Goal: Task Accomplishment & Management: Manage account settings

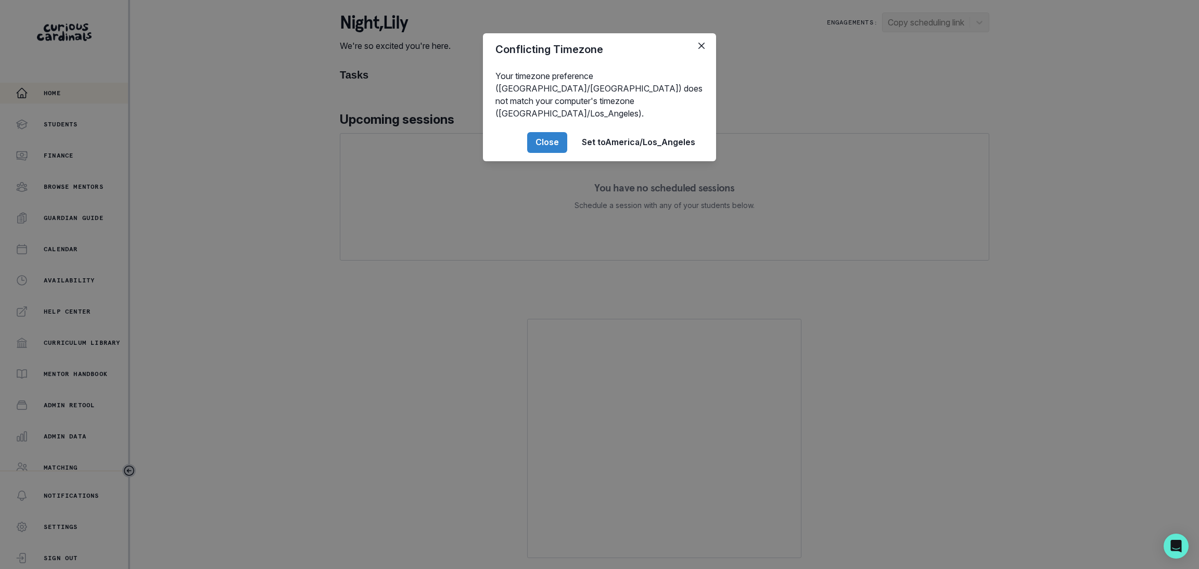
click at [550, 132] on button "Close" at bounding box center [547, 142] width 40 height 21
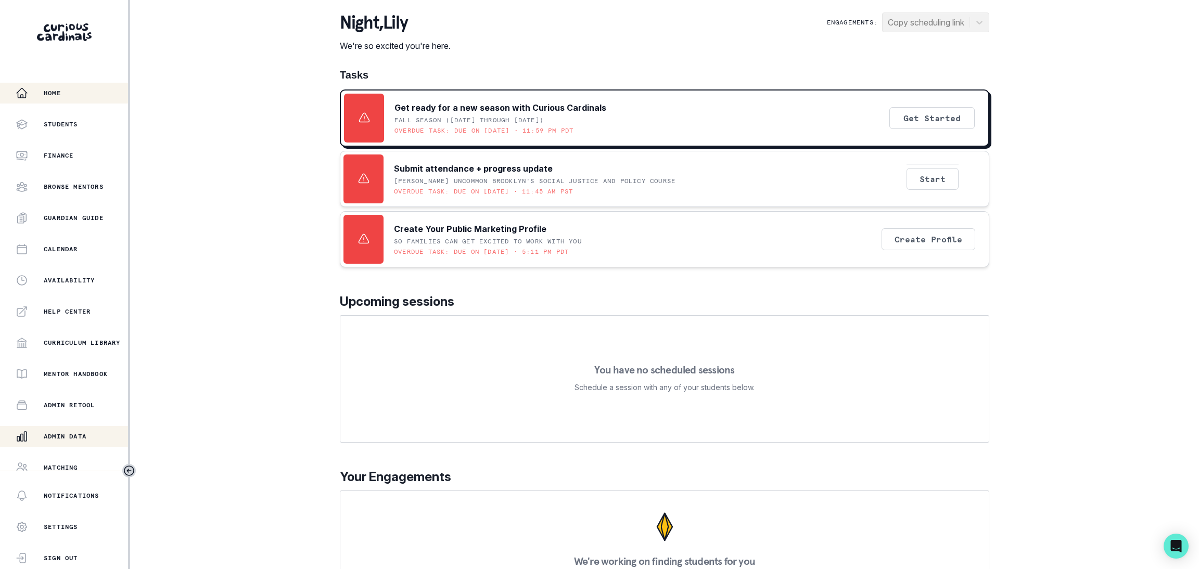
click at [63, 429] on button "Admin Data" at bounding box center [64, 436] width 128 height 21
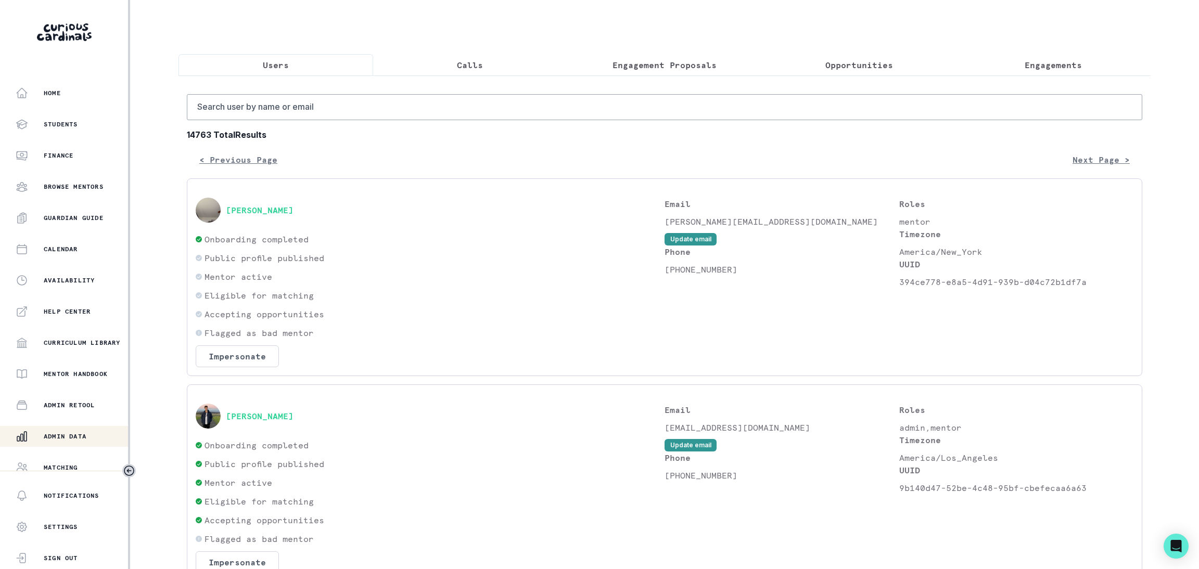
click at [301, 73] on button "Users" at bounding box center [275, 65] width 195 height 22
click at [304, 119] on input "Search user by name or email" at bounding box center [664, 107] width 955 height 26
click at [266, 120] on input "Search user by name or email" at bounding box center [664, 107] width 955 height 26
paste input "[PERSON_NAME]"
type input "[PERSON_NAME]"
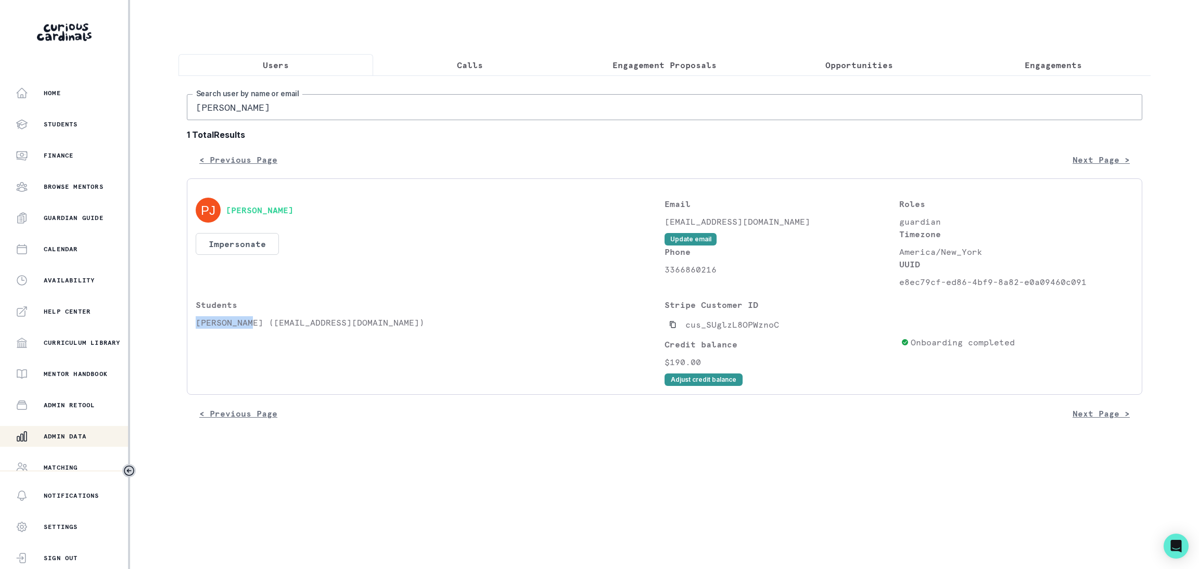
drag, startPoint x: 197, startPoint y: 332, endPoint x: 253, endPoint y: 337, distance: 56.3
click at [253, 329] on p "[PERSON_NAME] ([EMAIL_ADDRESS][DOMAIN_NAME])" at bounding box center [430, 322] width 469 height 12
copy p "[PERSON_NAME]"
click at [1029, 63] on p "Engagements" at bounding box center [1052, 65] width 57 height 12
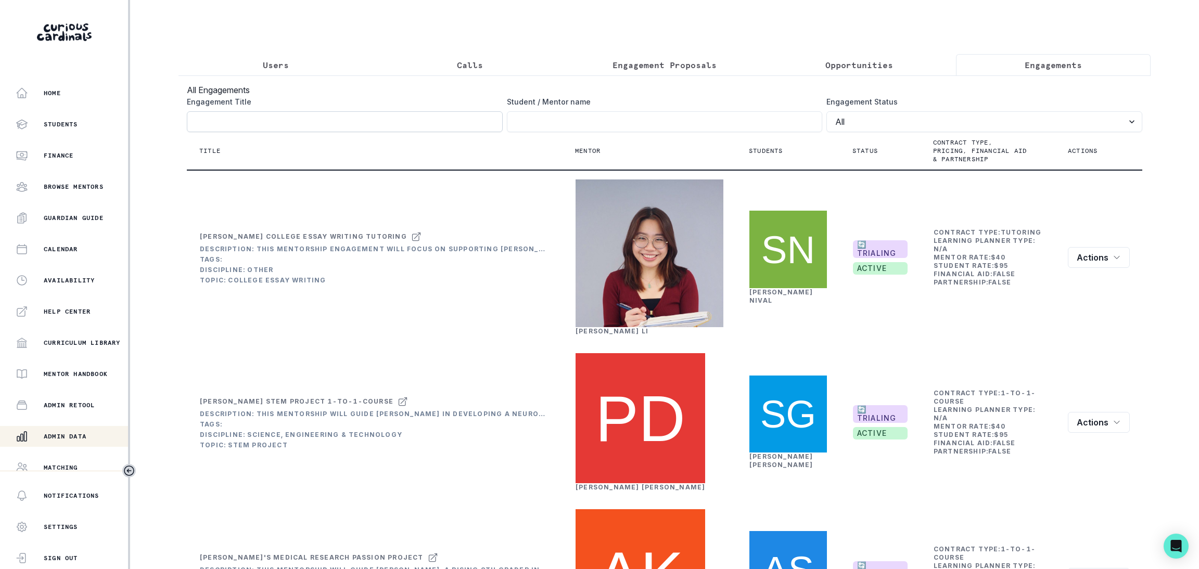
click at [238, 125] on input "Engagement Title" at bounding box center [345, 121] width 316 height 21
paste input "[PERSON_NAME]"
type input "[PERSON_NAME]"
click button "submit" at bounding box center [0, 0] width 0 height 0
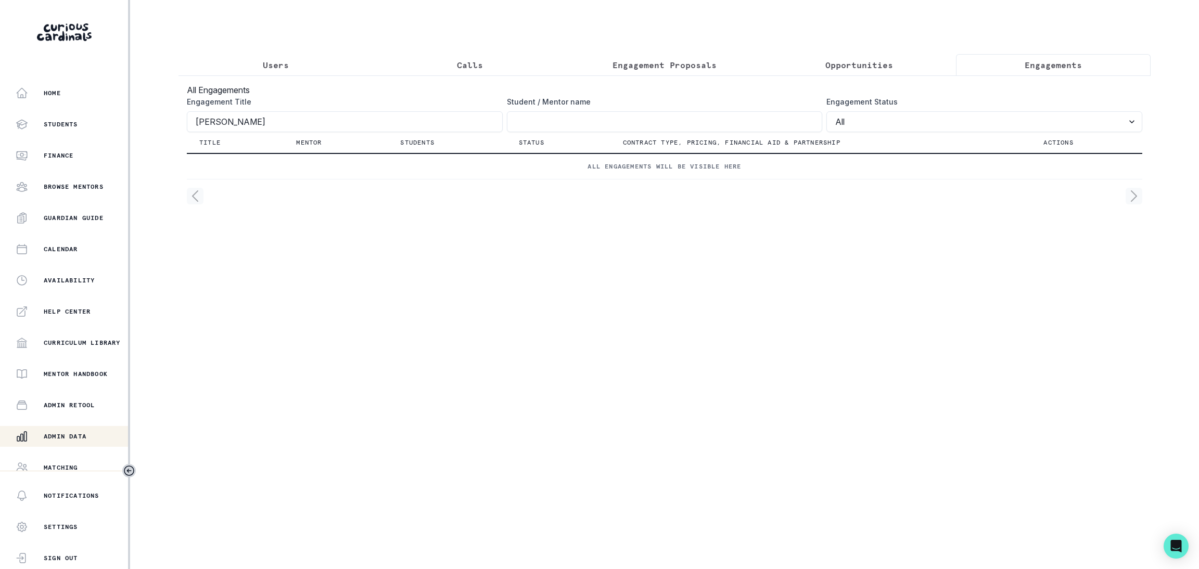
click button "submit" at bounding box center [0, 0] width 0 height 0
click at [519, 132] on input "Engagement Title" at bounding box center [665, 121] width 316 height 21
paste input "[PERSON_NAME]"
type input "[PERSON_NAME]"
drag, startPoint x: 294, startPoint y: 134, endPoint x: -131, endPoint y: 131, distance: 425.5
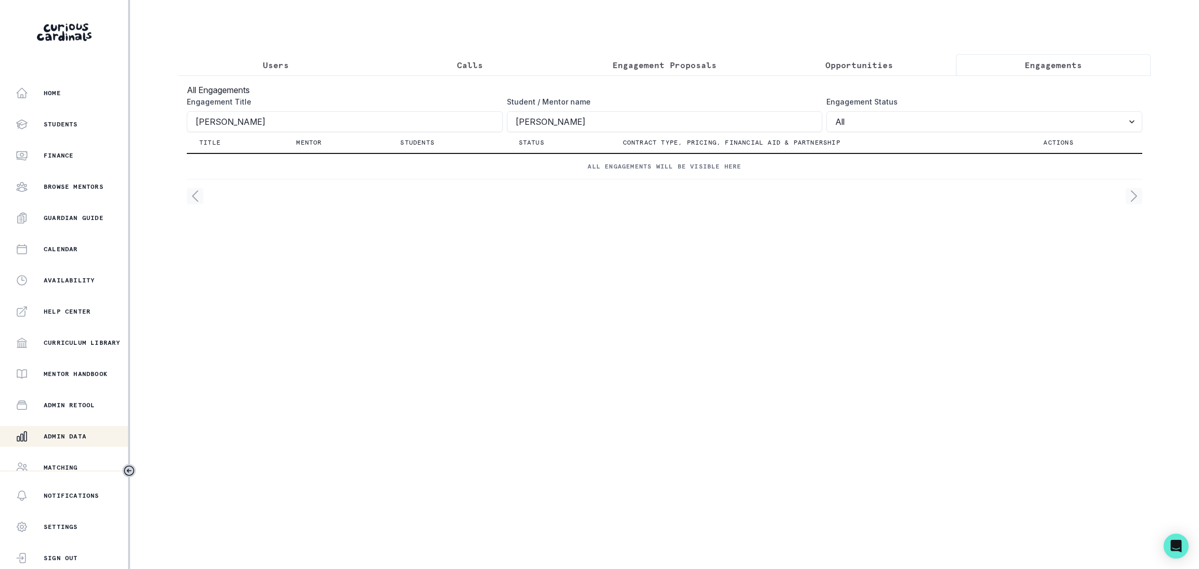
click at [0, 131] on html "Home Students Finance Browse Mentors Guardian Guide Calendar Availability Help …" at bounding box center [599, 284] width 1199 height 569
click button "submit" at bounding box center [0, 0] width 0 height 0
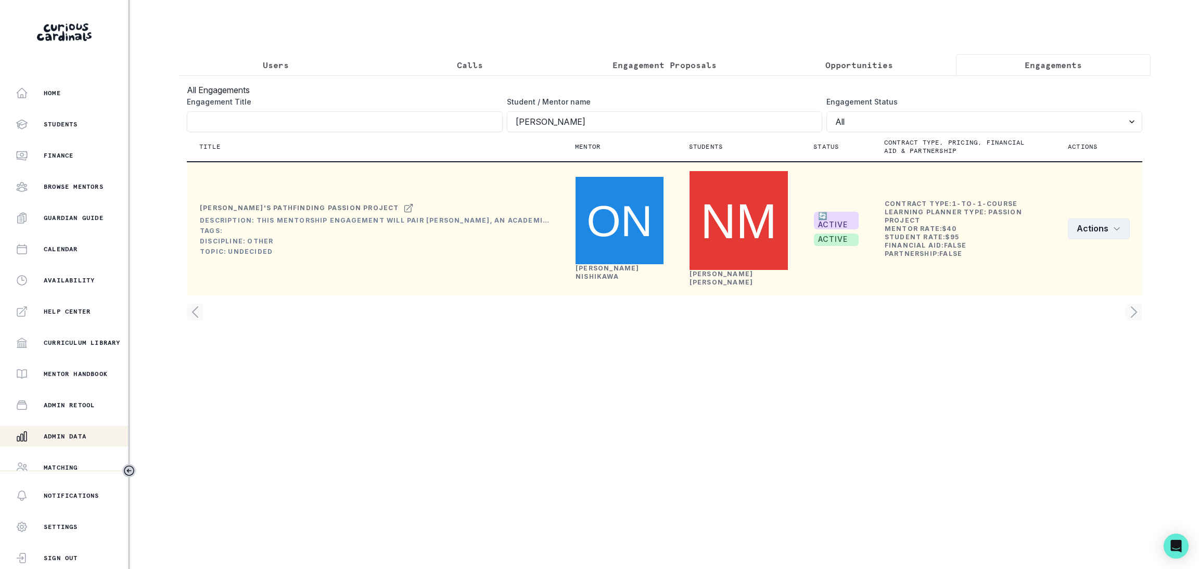
click at [1080, 230] on button "Actions" at bounding box center [1098, 228] width 62 height 21
click at [578, 264] on link "[PERSON_NAME]" at bounding box center [607, 272] width 64 height 16
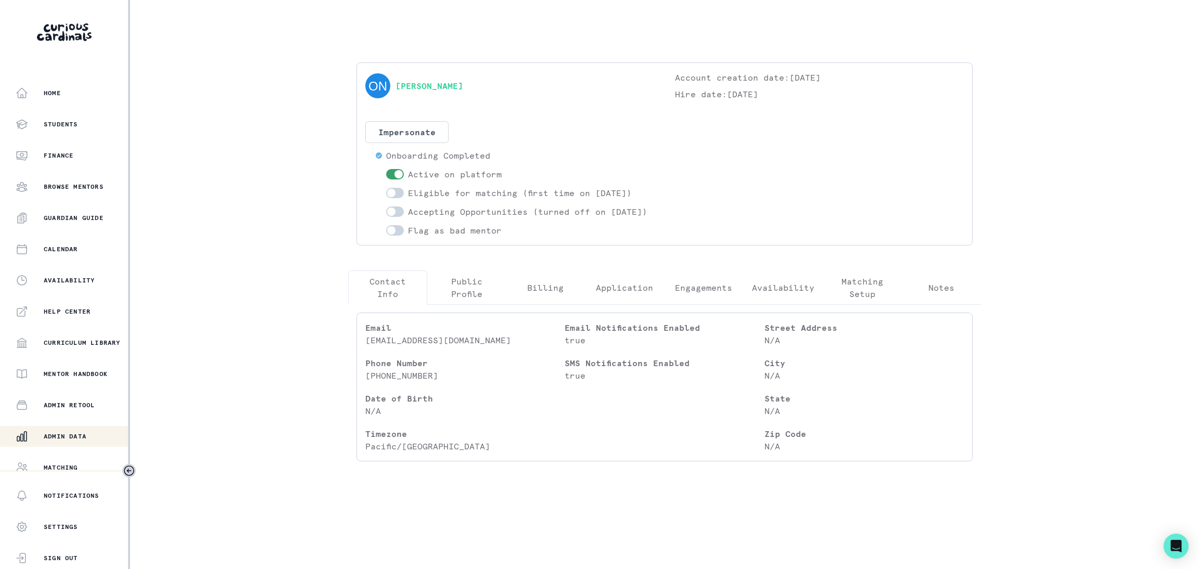
click at [705, 294] on p "Engagements" at bounding box center [703, 287] width 57 height 12
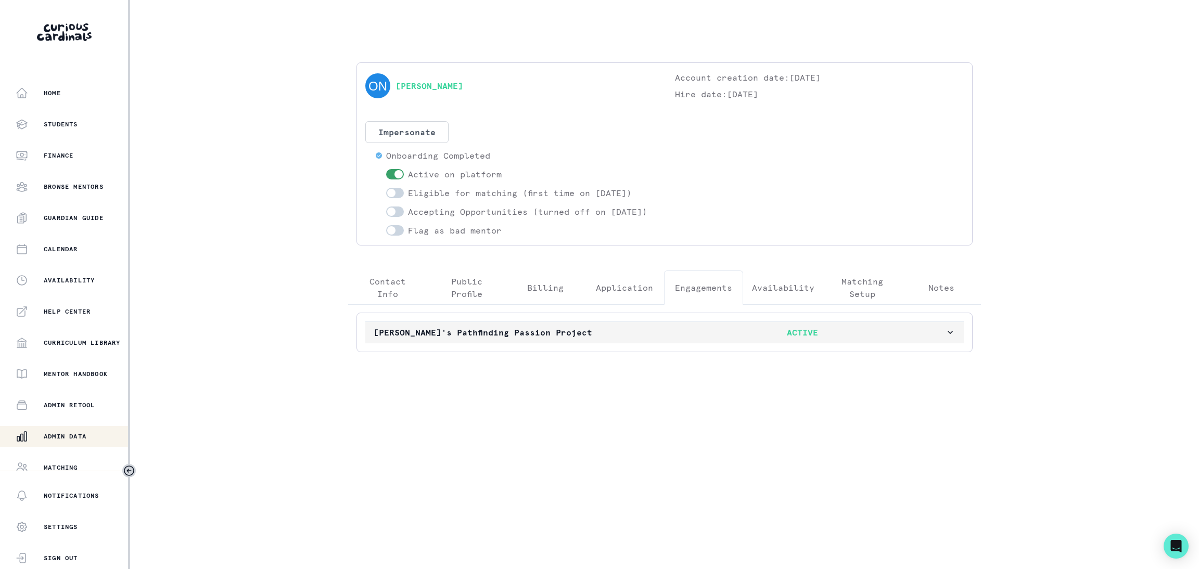
click at [538, 339] on p "[PERSON_NAME]'s Pathfinding Passion Project" at bounding box center [517, 332] width 286 height 12
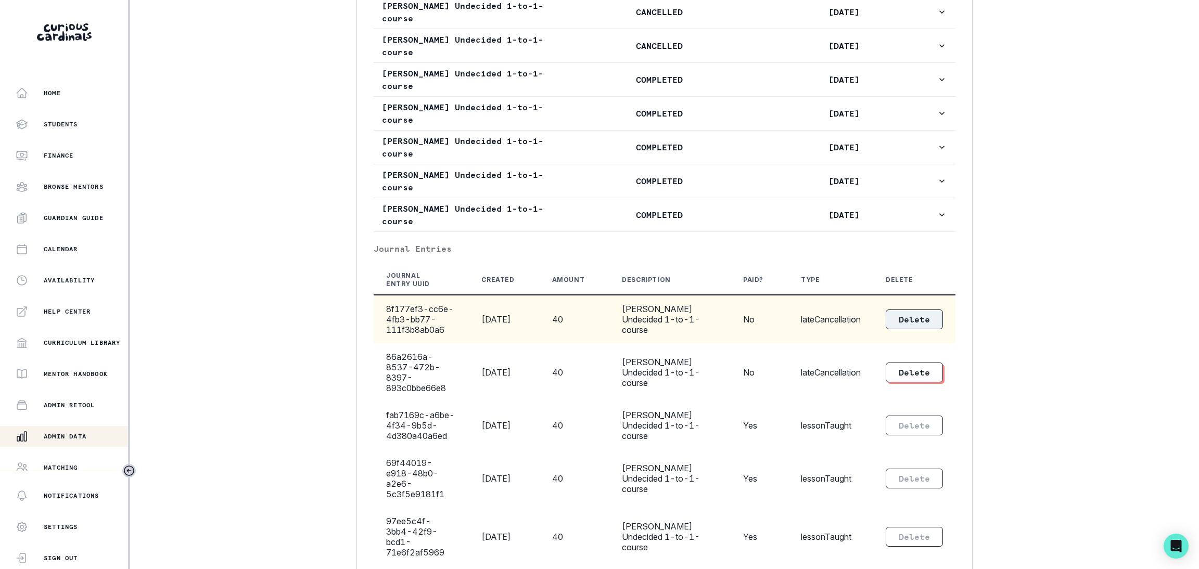
scroll to position [702, 0]
click at [909, 328] on button "Delete" at bounding box center [913, 318] width 57 height 20
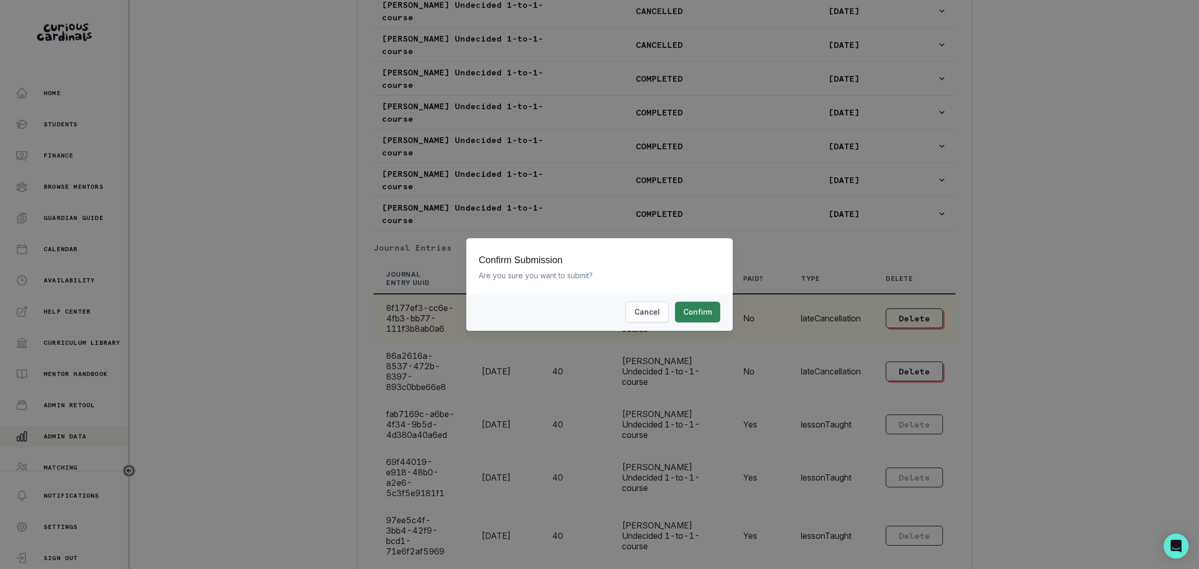
click at [700, 310] on button "Confirm" at bounding box center [697, 312] width 45 height 21
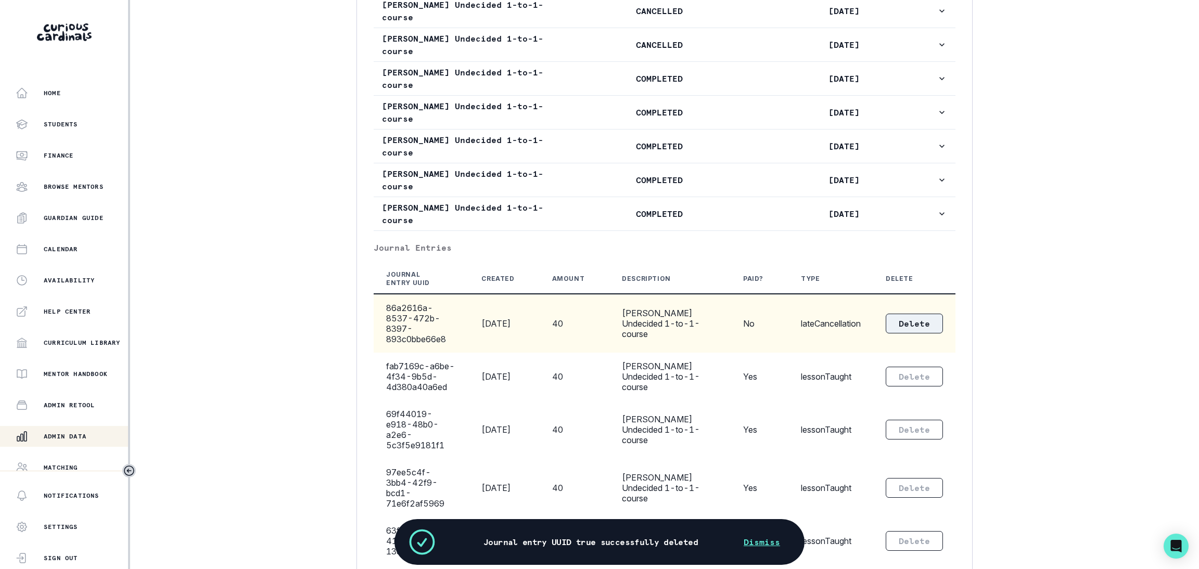
click at [885, 333] on button "Delete" at bounding box center [913, 324] width 57 height 20
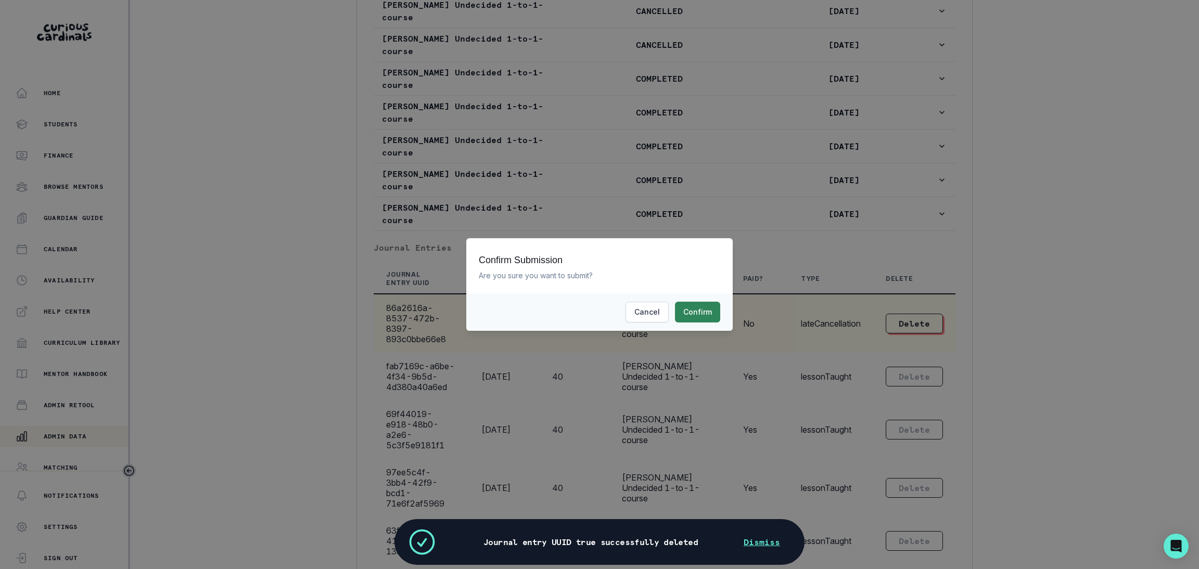
click at [704, 316] on button "Confirm" at bounding box center [697, 312] width 45 height 21
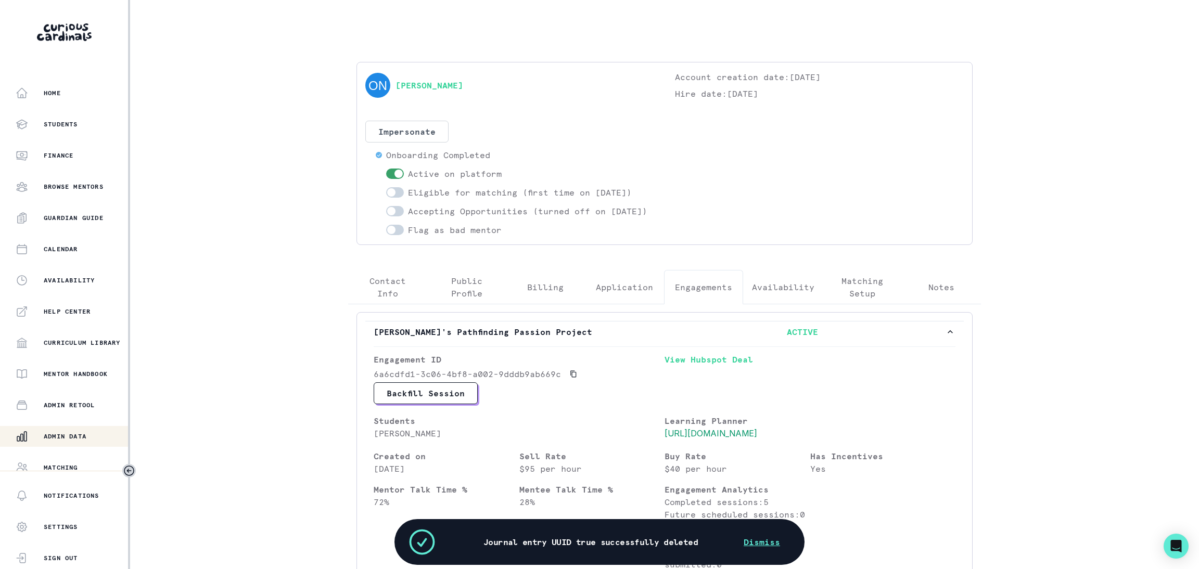
scroll to position [0, 0]
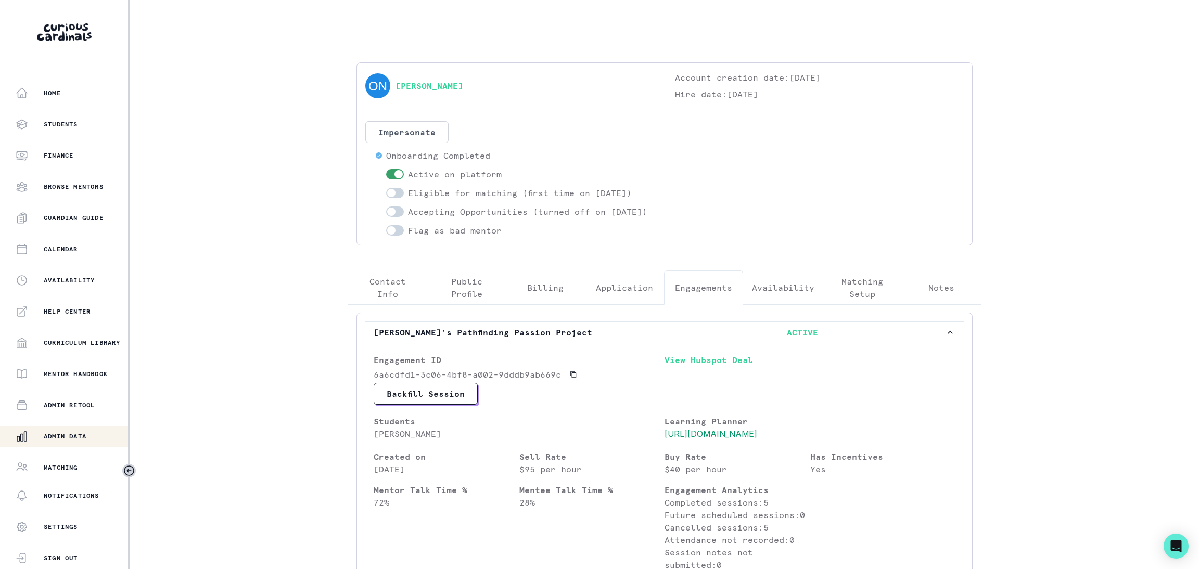
click at [81, 441] on div "Admin Data" at bounding box center [72, 436] width 112 height 12
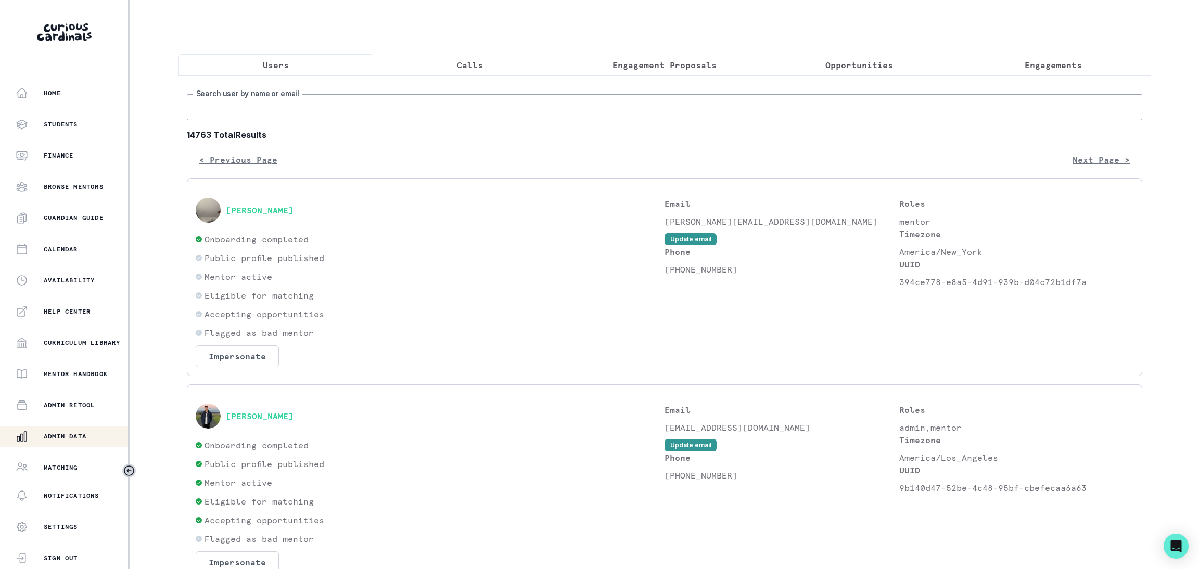
click at [267, 120] on input "Search user by name or email" at bounding box center [664, 107] width 955 height 26
type input "[PERSON_NAME]"
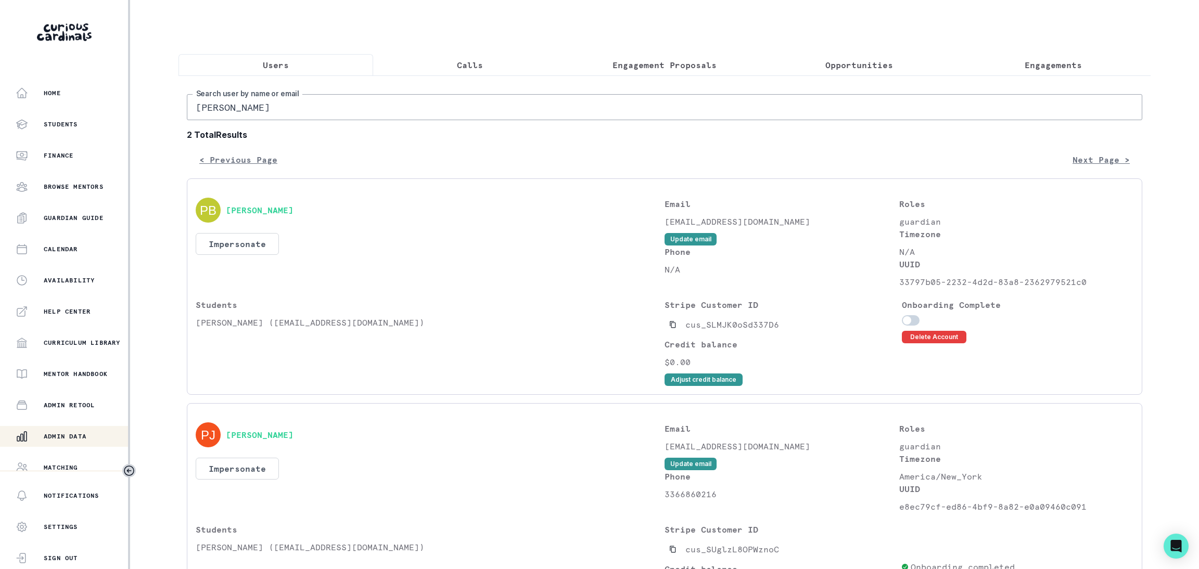
click at [283, 120] on input "[PERSON_NAME]" at bounding box center [664, 107] width 955 height 26
type input "[PERSON_NAME]"
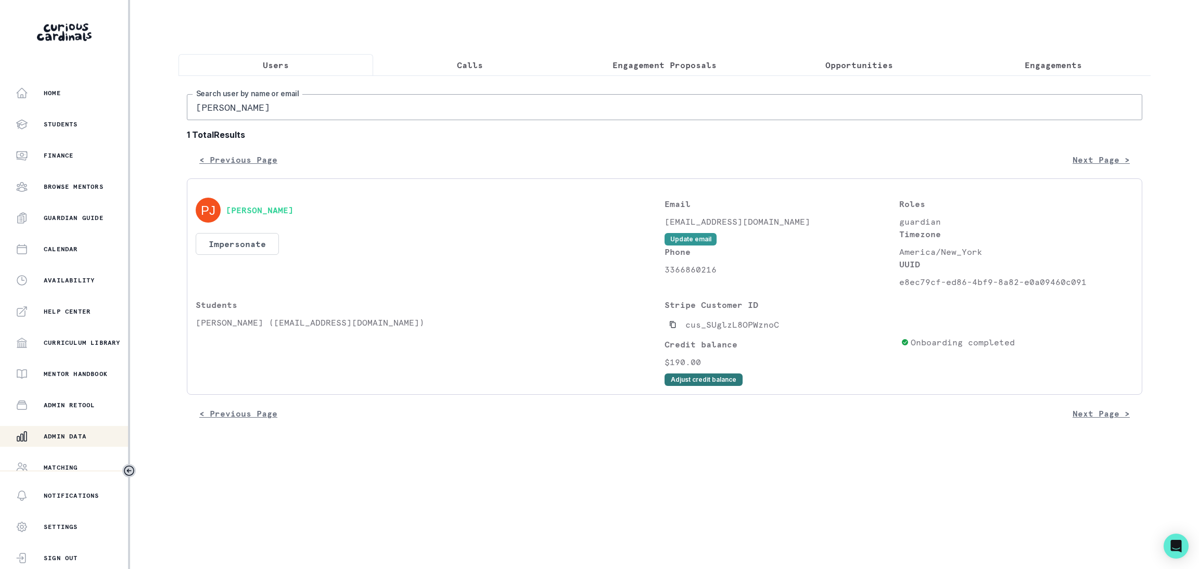
click at [684, 386] on button "Adjust credit balance" at bounding box center [703, 380] width 78 height 12
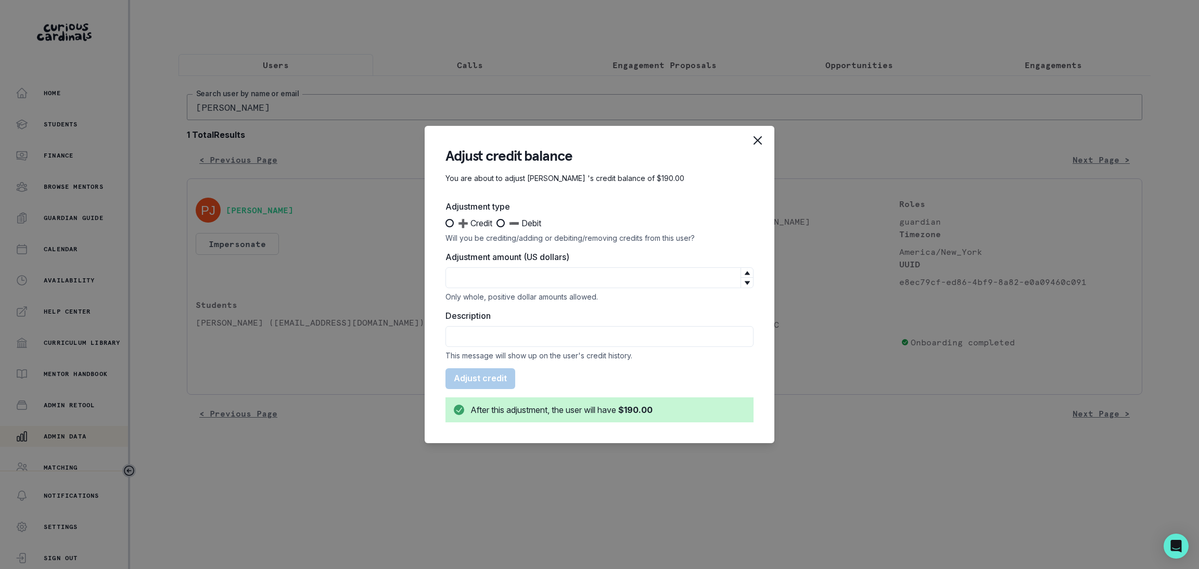
click at [452, 225] on span at bounding box center [449, 223] width 8 height 8
click at [445, 224] on input "➕ Credit" at bounding box center [445, 223] width 1 height 1
radio input "true"
click at [463, 269] on input "Adjustment amount (US dollars)" at bounding box center [599, 277] width 308 height 21
type input "190"
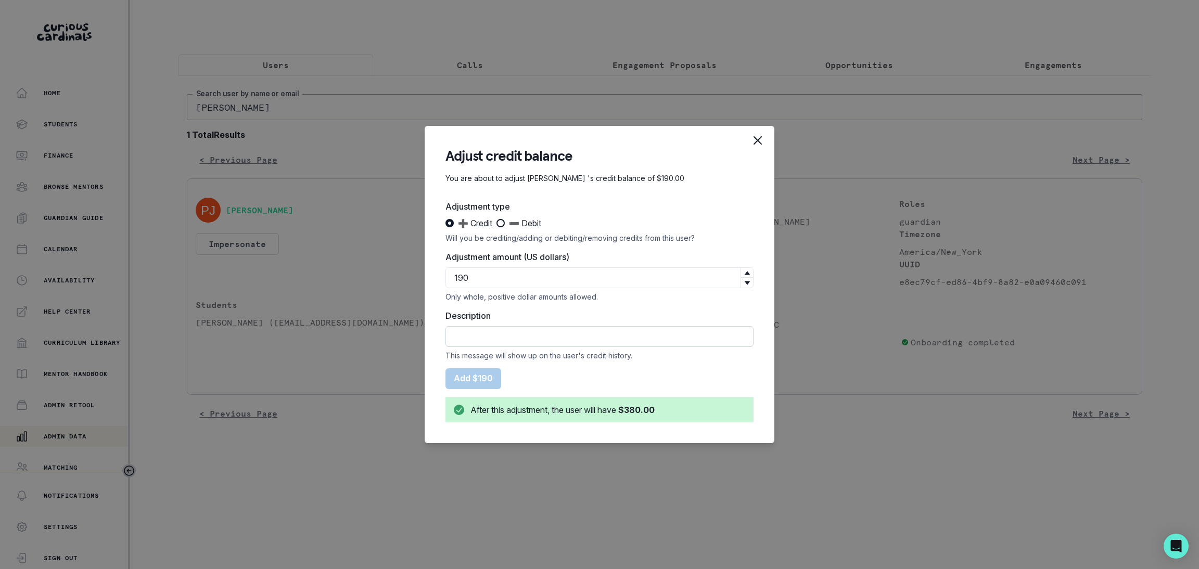
click at [464, 339] on input "Description" at bounding box center [599, 336] width 308 height 21
type input "CREDIT LATE CANCELS FROM 8/16 AND 8/9"
click at [488, 379] on button "Add $190" at bounding box center [473, 378] width 56 height 21
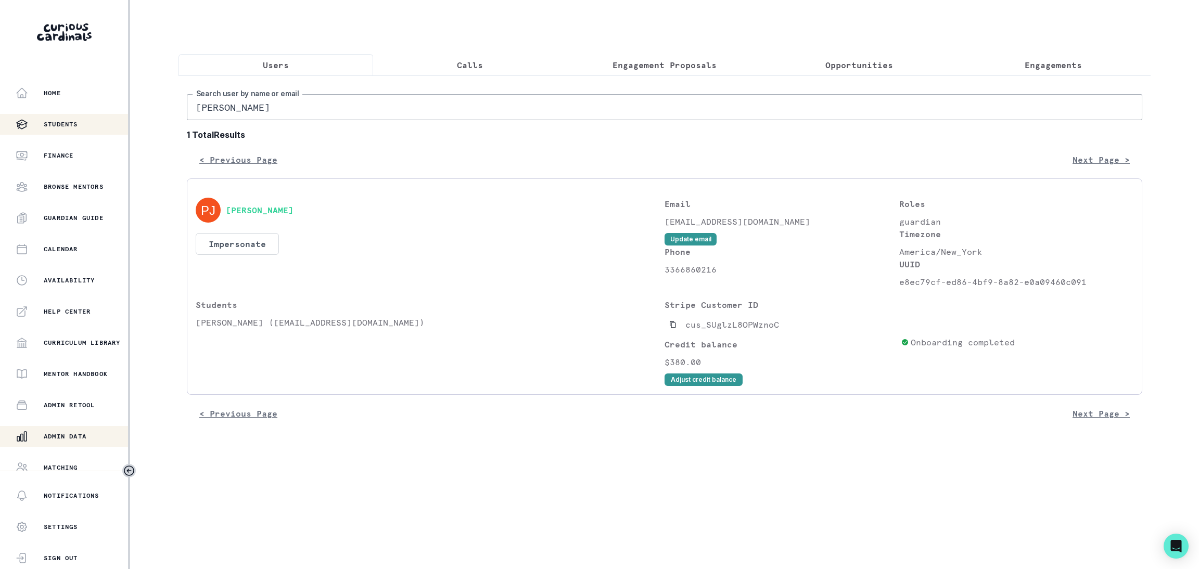
drag, startPoint x: 291, startPoint y: 125, endPoint x: 61, endPoint y: 130, distance: 229.4
click at [61, 130] on div "Home Students Finance Browse Mentors Guardian Guide Calendar Availability Help …" at bounding box center [599, 284] width 1199 height 569
paste input "[PERSON_NAME]"
type input "[PERSON_NAME]"
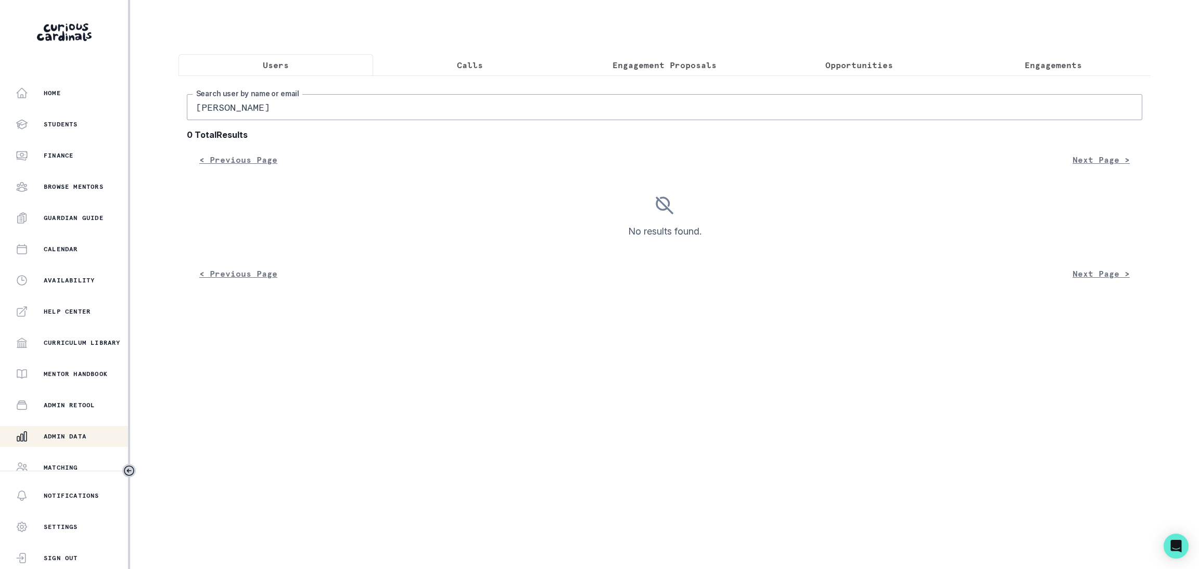
drag, startPoint x: 226, startPoint y: 120, endPoint x: 409, endPoint y: 97, distance: 185.1
click at [409, 97] on div "[PERSON_NAME] Search user by name or email 0 Total Results < Previous Page Next…" at bounding box center [664, 183] width 972 height 217
type input "Mark and"
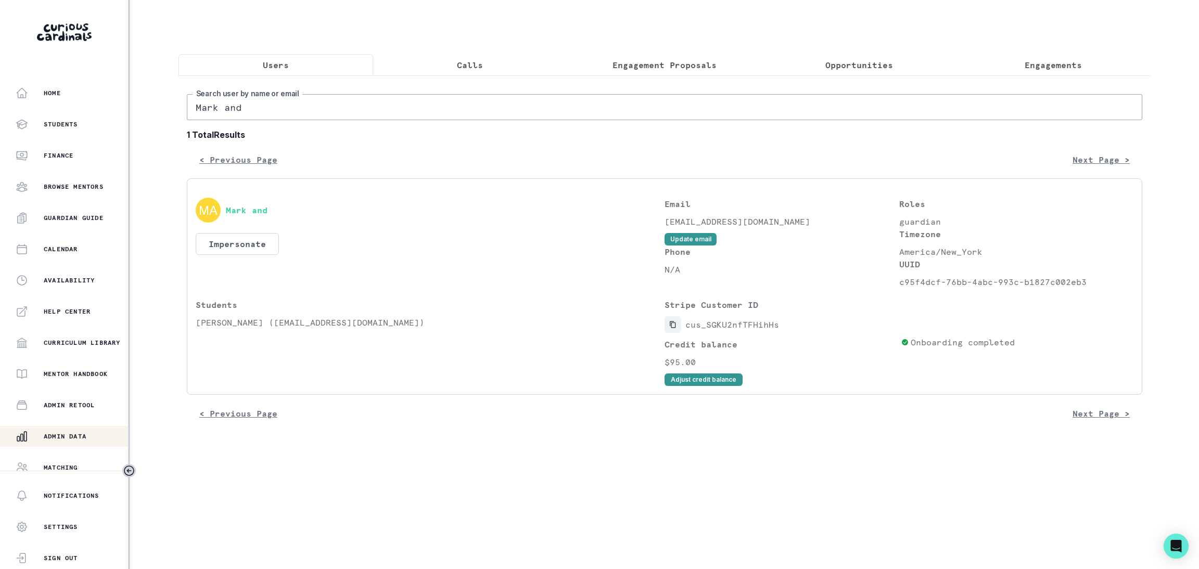
click at [673, 328] on icon "Copied to clipboard" at bounding box center [672, 324] width 7 height 7
drag, startPoint x: 256, startPoint y: 123, endPoint x: 100, endPoint y: 101, distance: 157.7
click at [100, 101] on div "Home Students Finance Browse Mentors Guardian Guide Calendar Availability Help …" at bounding box center [599, 284] width 1199 height 569
paste input "vikaashkhdloya"
type input "vikaashkhdloya"
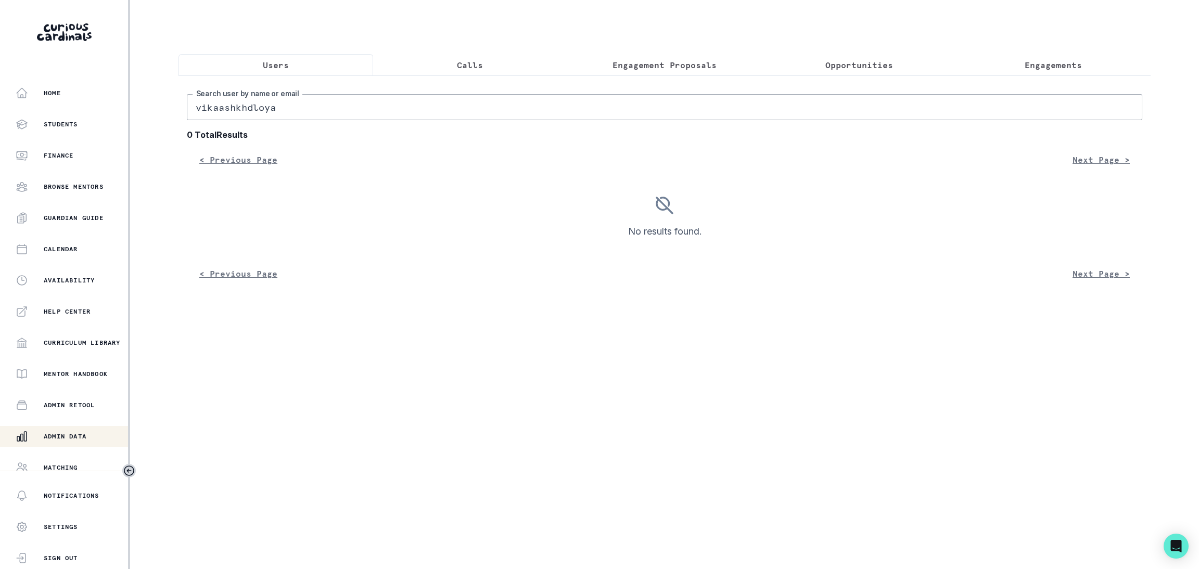
click at [281, 120] on input "vikaashkhdloya" at bounding box center [664, 107] width 955 height 26
drag, startPoint x: 293, startPoint y: 117, endPoint x: -77, endPoint y: 117, distance: 369.9
click at [0, 117] on html "Home Students Finance Browse Mentors Guardian Guide Calendar Availability Help …" at bounding box center [599, 284] width 1199 height 569
paste input "Vikaash K"
type input "Vikaash Khdloya"
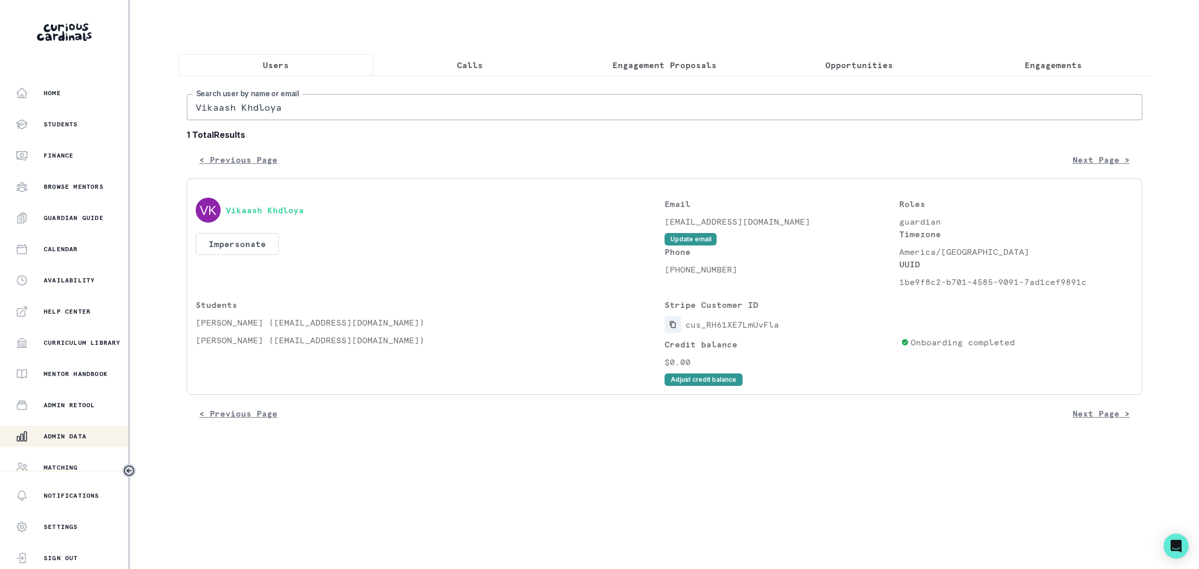
click at [676, 328] on icon "Copied to clipboard" at bounding box center [672, 324] width 7 height 7
drag, startPoint x: 280, startPoint y: 119, endPoint x: 146, endPoint y: 107, distance: 134.3
click at [146, 107] on div "Home Students Finance Browse Mentors Guardian Guide Calendar Availability Help …" at bounding box center [599, 284] width 1199 height 569
click at [301, 117] on input "Vikaash Khdloya" at bounding box center [664, 107] width 955 height 26
drag, startPoint x: 179, startPoint y: 104, endPoint x: 85, endPoint y: 96, distance: 94.4
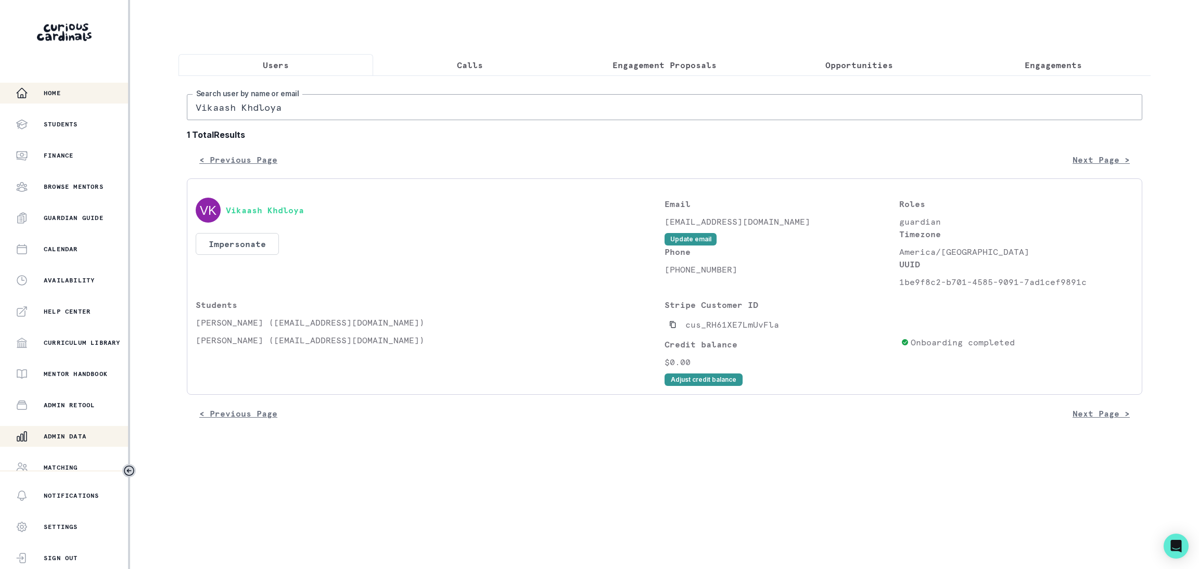
click at [85, 96] on div "Home Students Finance Browse Mentors Guardian Guide Calendar Availability Help …" at bounding box center [599, 284] width 1199 height 569
paste input "[PERSON_NAME]"
type input "[PERSON_NAME]"
click at [688, 386] on button "Adjust credit balance" at bounding box center [703, 380] width 78 height 12
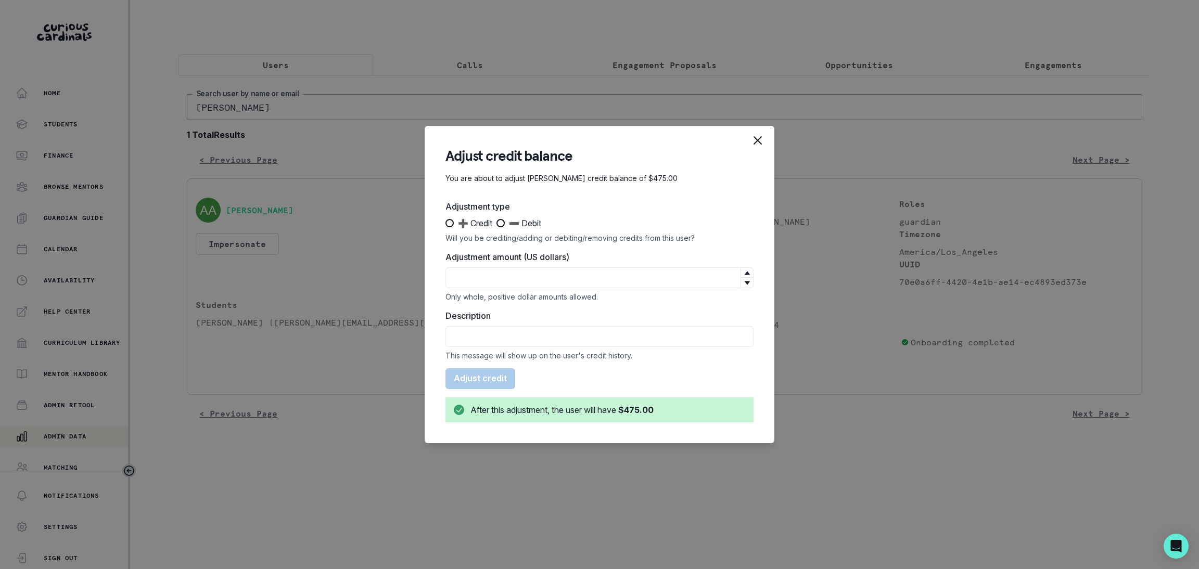
click at [451, 225] on span at bounding box center [449, 223] width 8 height 8
click at [445, 224] on input "➕ Credit" at bounding box center [445, 223] width 1 height 1
radio input "true"
click at [483, 276] on input "Adjustment amount (US dollars)" at bounding box center [599, 277] width 308 height 21
type input "95"
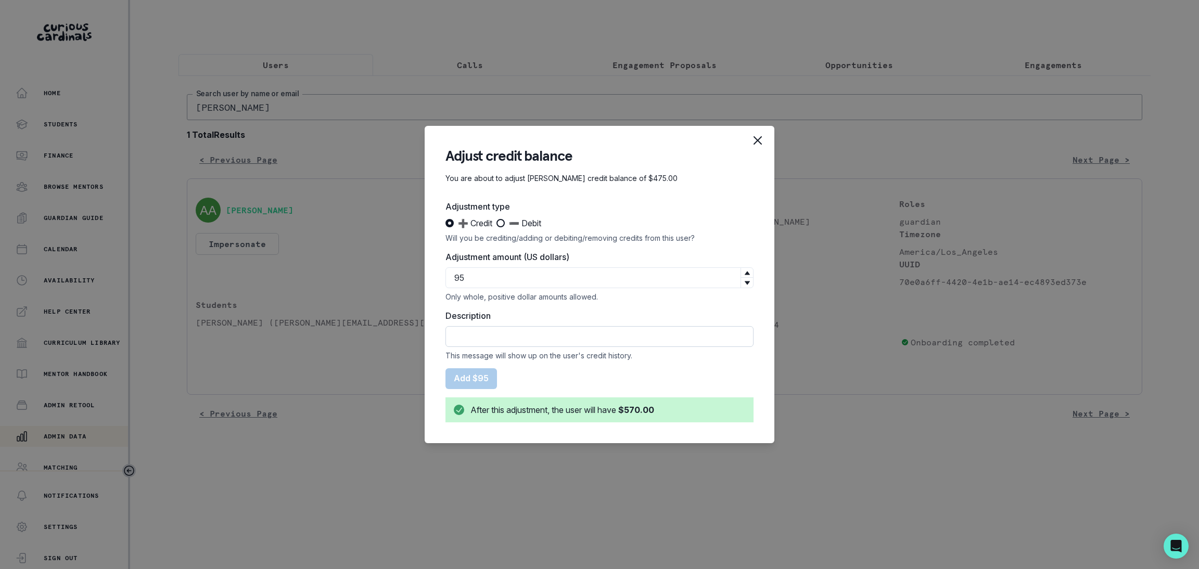
click at [481, 339] on input "Description" at bounding box center [599, 336] width 308 height 21
type input "CREDIT LATE CANCEL 8/3"
click at [472, 378] on button "Add $95" at bounding box center [471, 378] width 52 height 21
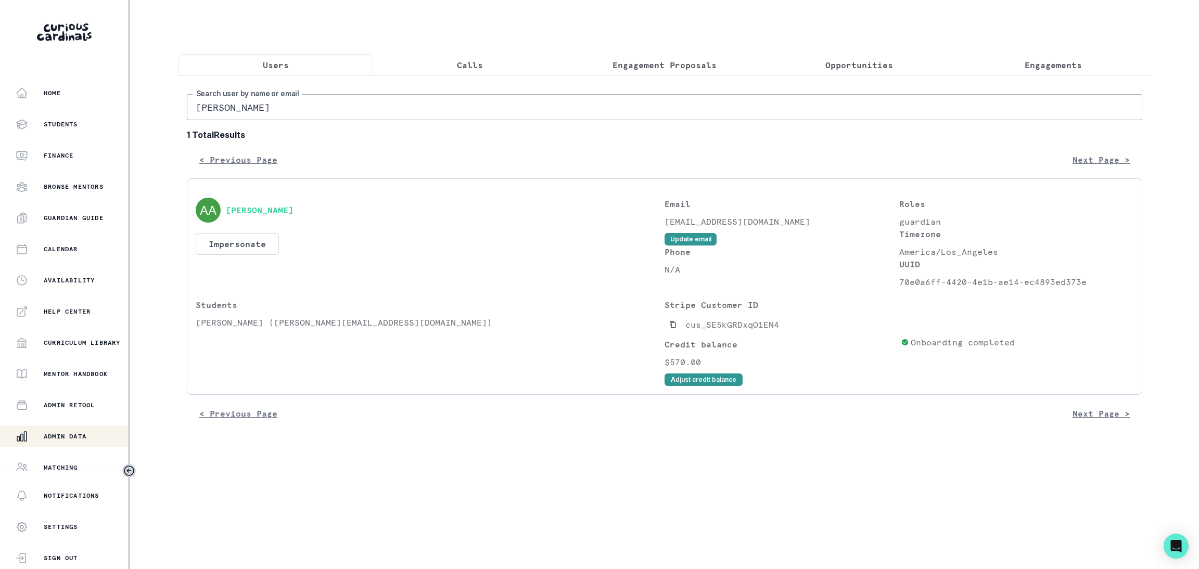
drag, startPoint x: 274, startPoint y: 123, endPoint x: 43, endPoint y: 140, distance: 231.6
click at [43, 140] on div "Home Students Finance Browse Mentors Guardian Guide Calendar Availability Help …" at bounding box center [599, 284] width 1199 height 569
paste input "[PERSON_NAME] Mitt"
type input "[PERSON_NAME]"
click at [667, 332] on button "Copied to clipboard" at bounding box center [672, 324] width 17 height 17
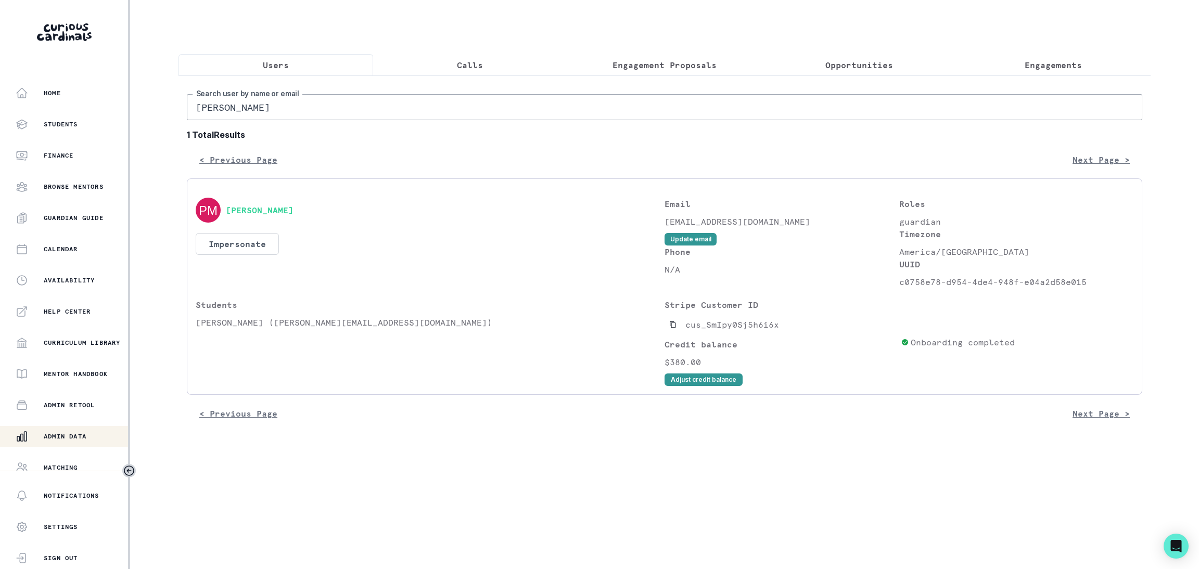
drag, startPoint x: 166, startPoint y: 110, endPoint x: 60, endPoint y: 104, distance: 106.3
click at [60, 104] on div "Home Students Finance Browse Mentors Guardian Guide Calendar Availability Help …" at bounding box center [599, 284] width 1199 height 569
paste input "[PERSON_NAME]"
type input "[PERSON_NAME]"
click at [672, 332] on button "Copied to clipboard" at bounding box center [672, 324] width 17 height 17
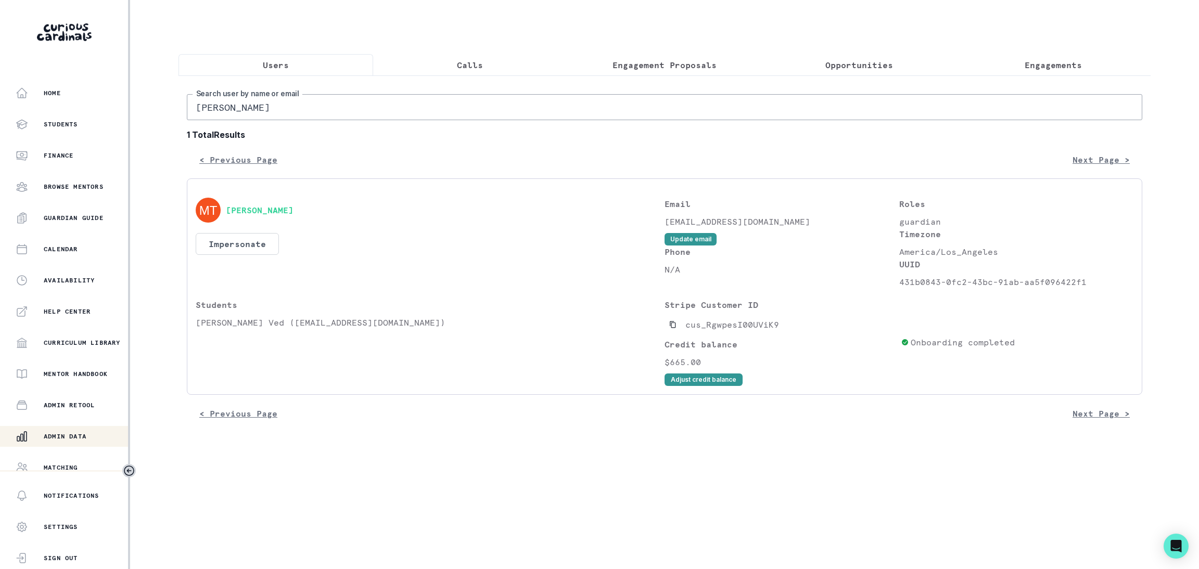
click at [712, 385] on button "Adjust credit balance" at bounding box center [703, 380] width 78 height 12
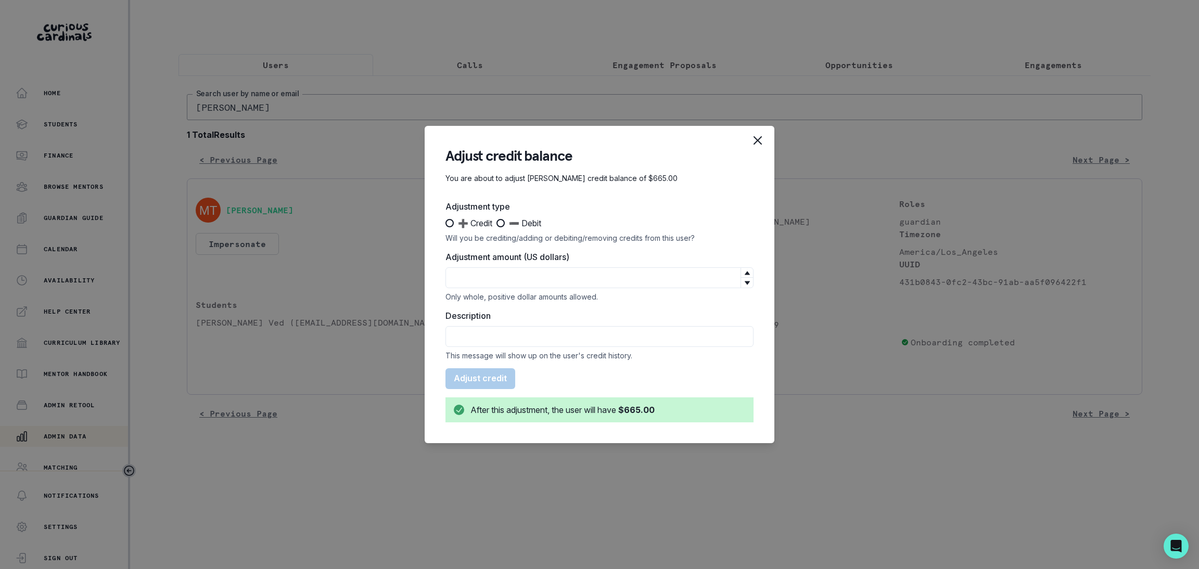
click at [501, 225] on span at bounding box center [500, 223] width 8 height 8
click at [496, 224] on input "➖ Debit" at bounding box center [496, 223] width 1 height 1
radio input "true"
click at [498, 264] on div "Adjustment amount (US dollars) Only whole, positive dollar amounts allowed." at bounding box center [599, 276] width 308 height 50
click at [496, 284] on input "Adjustment amount (US dollars)" at bounding box center [599, 277] width 308 height 21
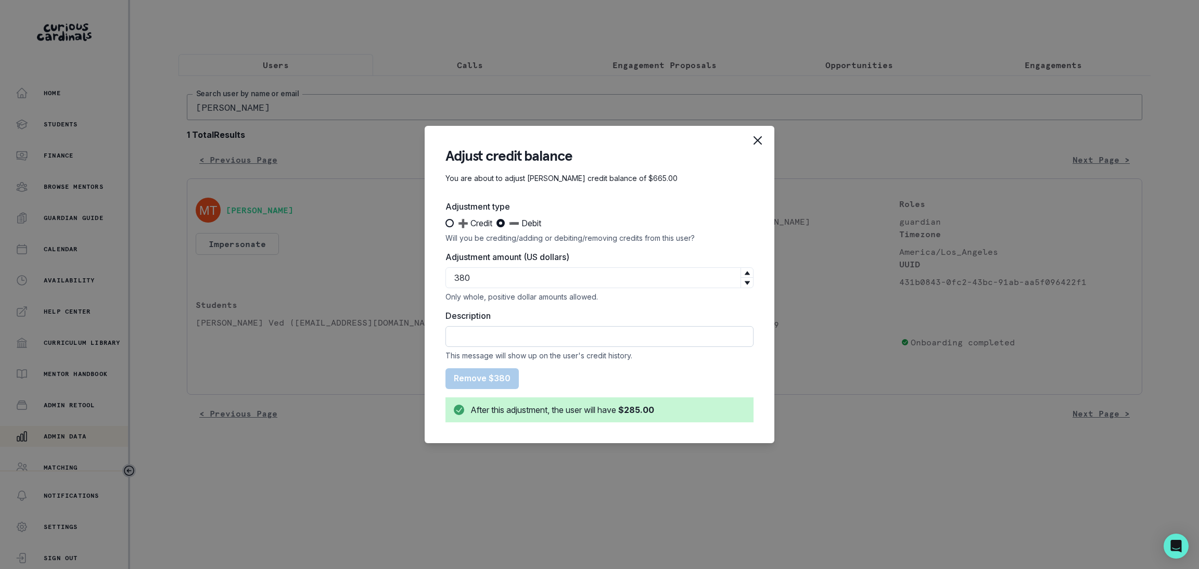
type input "380"
click at [475, 336] on input "Description" at bounding box center [599, 336] width 308 height 21
drag, startPoint x: 566, startPoint y: 342, endPoint x: 370, endPoint y: 313, distance: 197.8
click at [370, 313] on div "Adjust credit balance You are about to adjust [PERSON_NAME] credit balance of $…" at bounding box center [599, 284] width 1199 height 569
type input "refunded Sub to credit card"
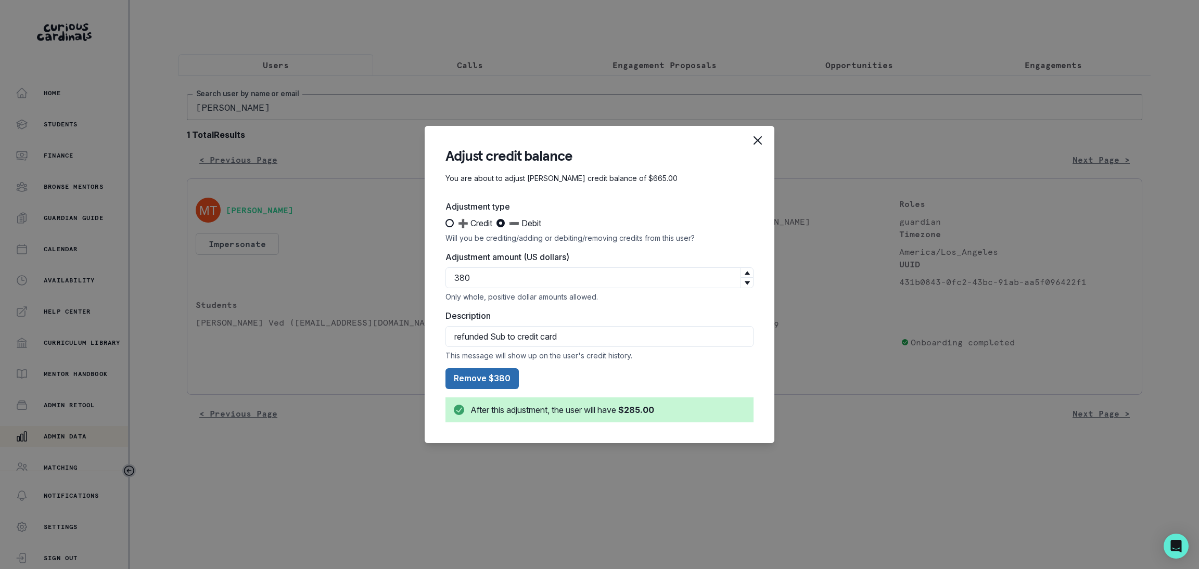
click at [484, 379] on button "Remove $380" at bounding box center [481, 378] width 73 height 21
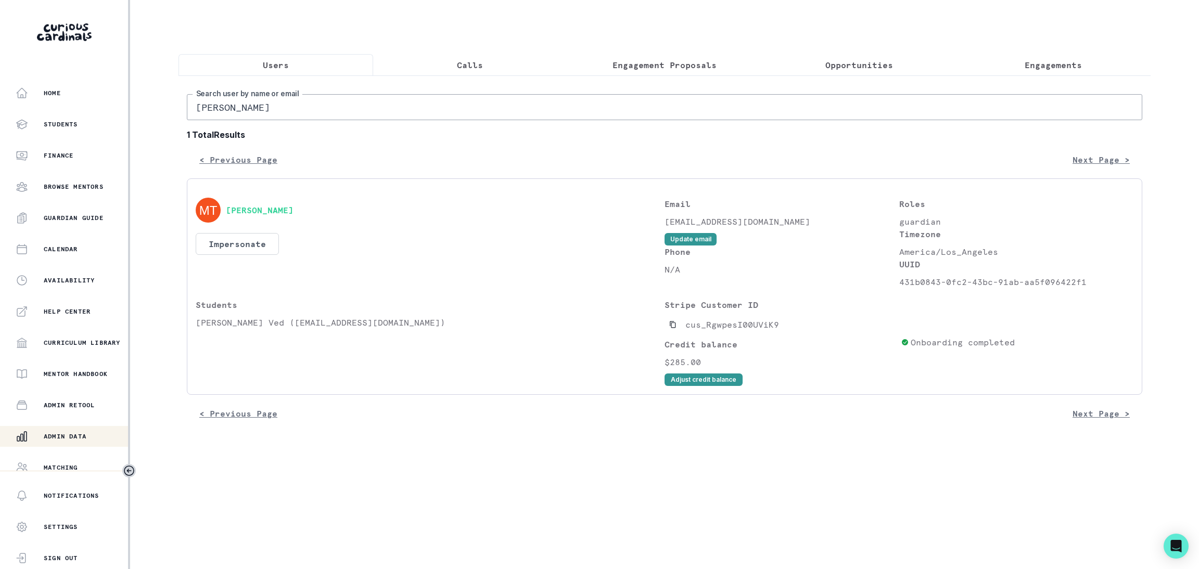
drag, startPoint x: 282, startPoint y: 225, endPoint x: 228, endPoint y: 228, distance: 54.2
click at [228, 223] on div "[PERSON_NAME]" at bounding box center [430, 210] width 469 height 25
